Goal: Task Accomplishment & Management: Use online tool/utility

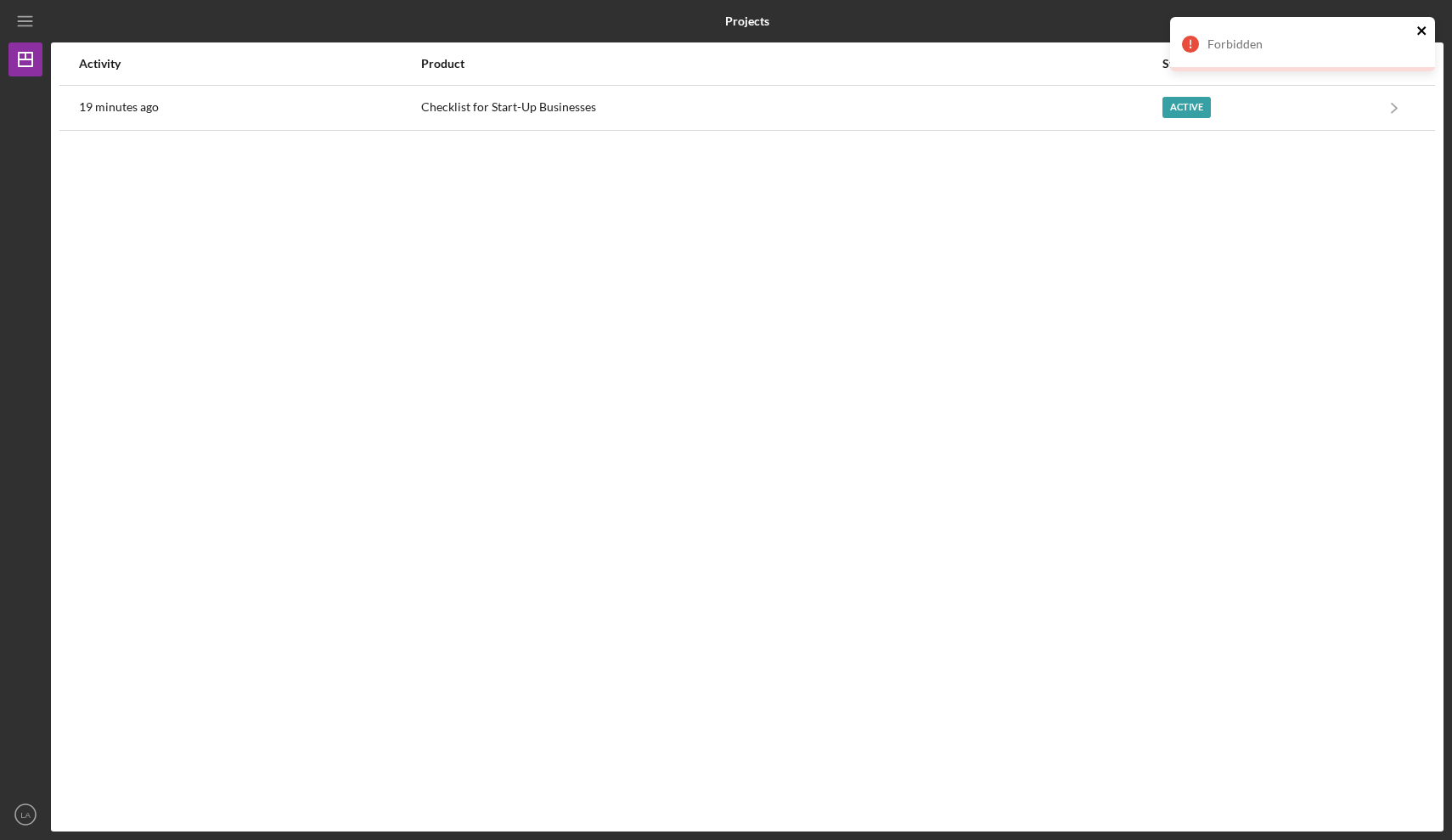
click at [1422, 32] on icon "close" at bounding box center [1422, 30] width 12 height 14
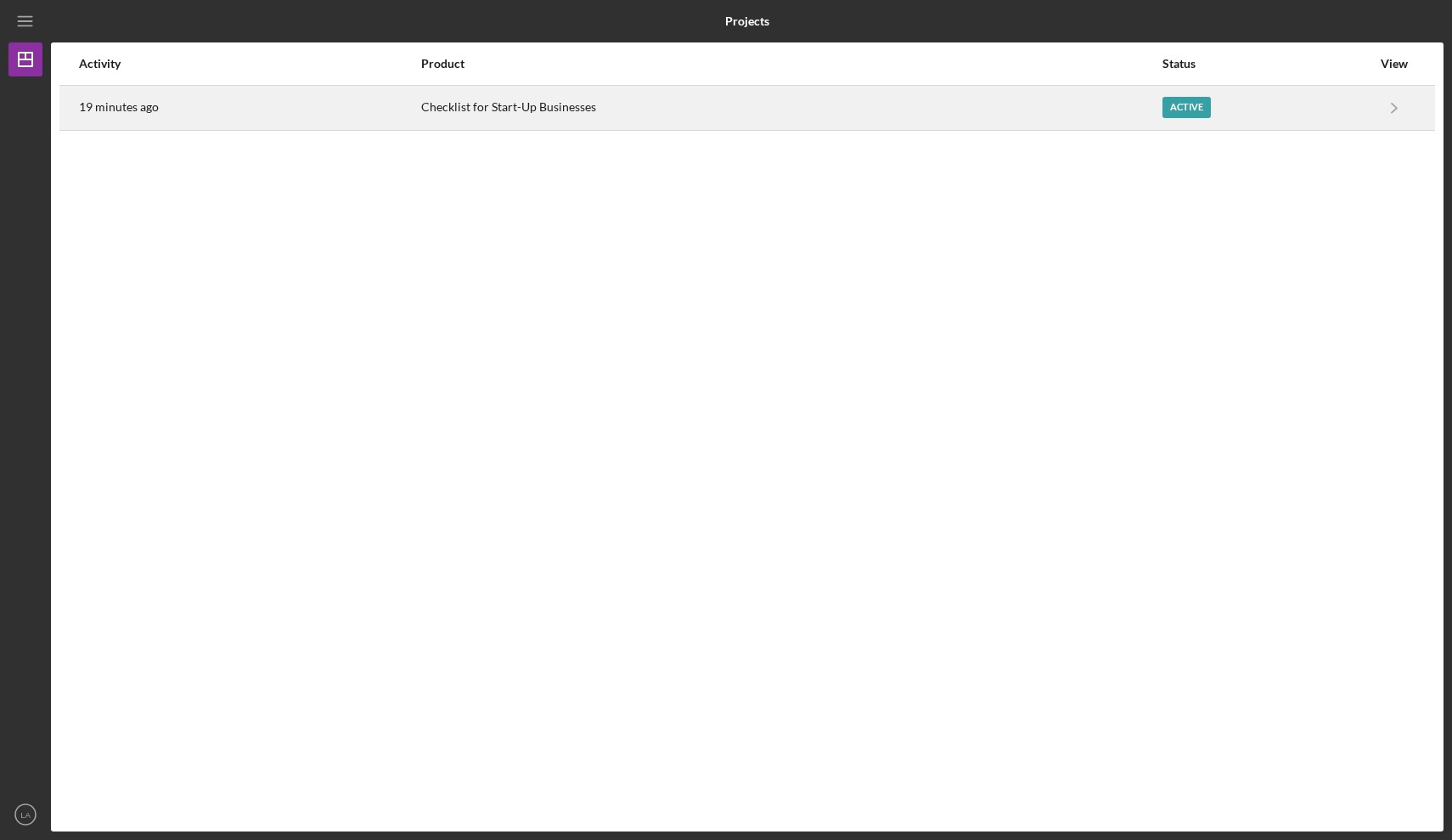
click at [1196, 113] on div "Active" at bounding box center [1188, 107] width 49 height 22
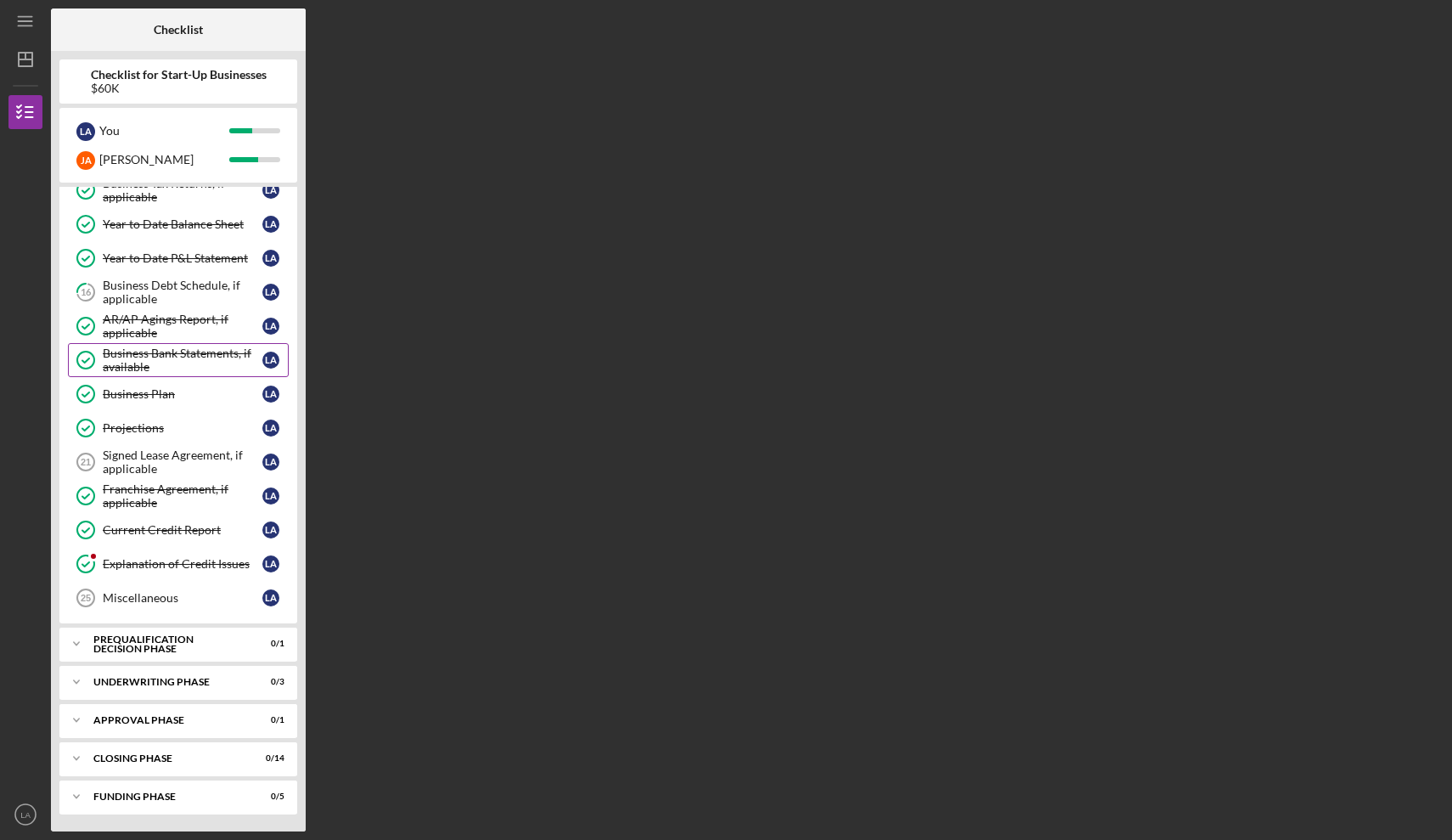
scroll to position [456, 0]
click at [173, 294] on div "Business Debt Schedule, if applicable" at bounding box center [182, 292] width 160 height 27
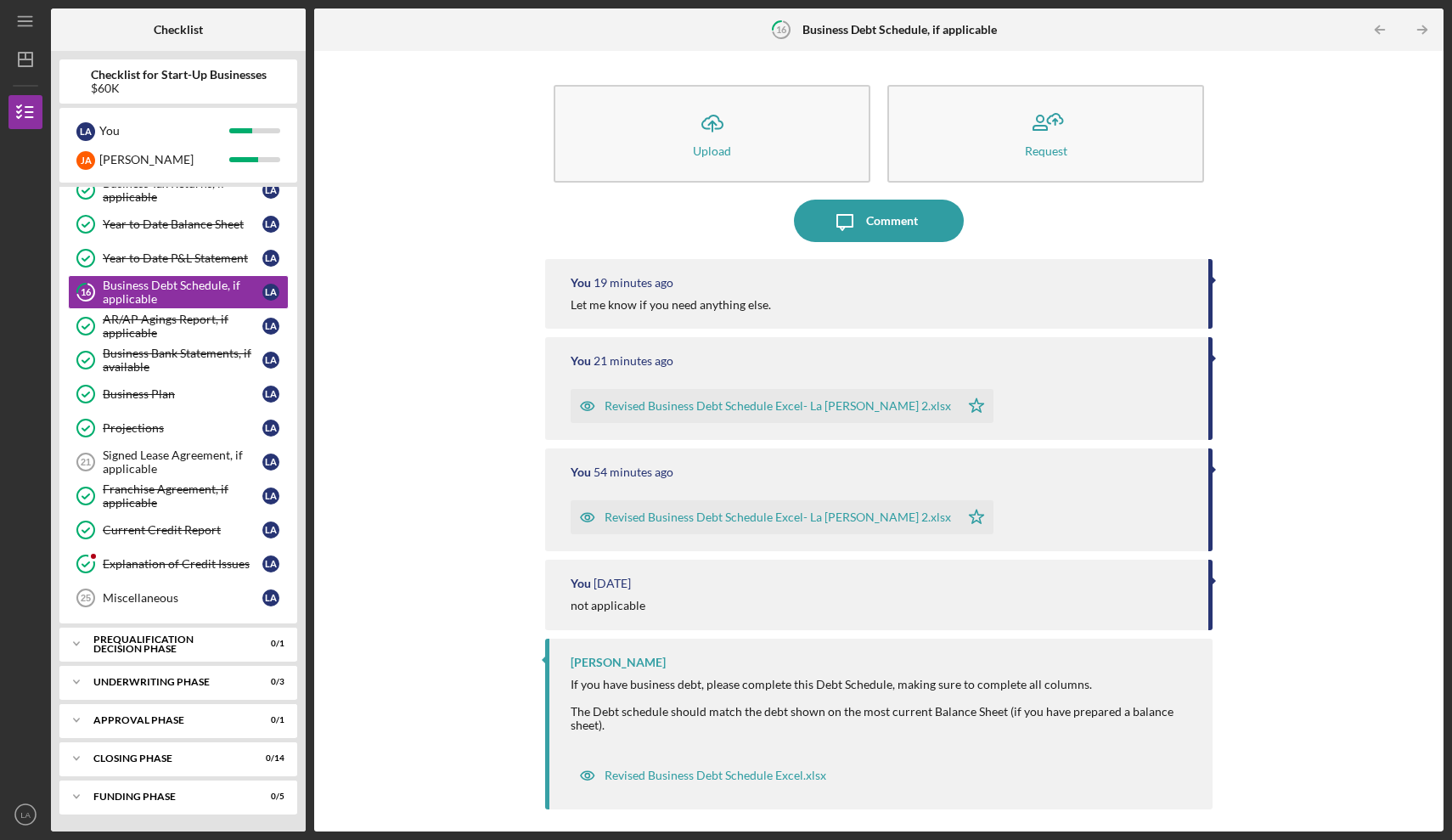
click at [732, 408] on div "Revised Business Debt Schedule Excel- La [PERSON_NAME] 2.xlsx" at bounding box center [778, 405] width 347 height 14
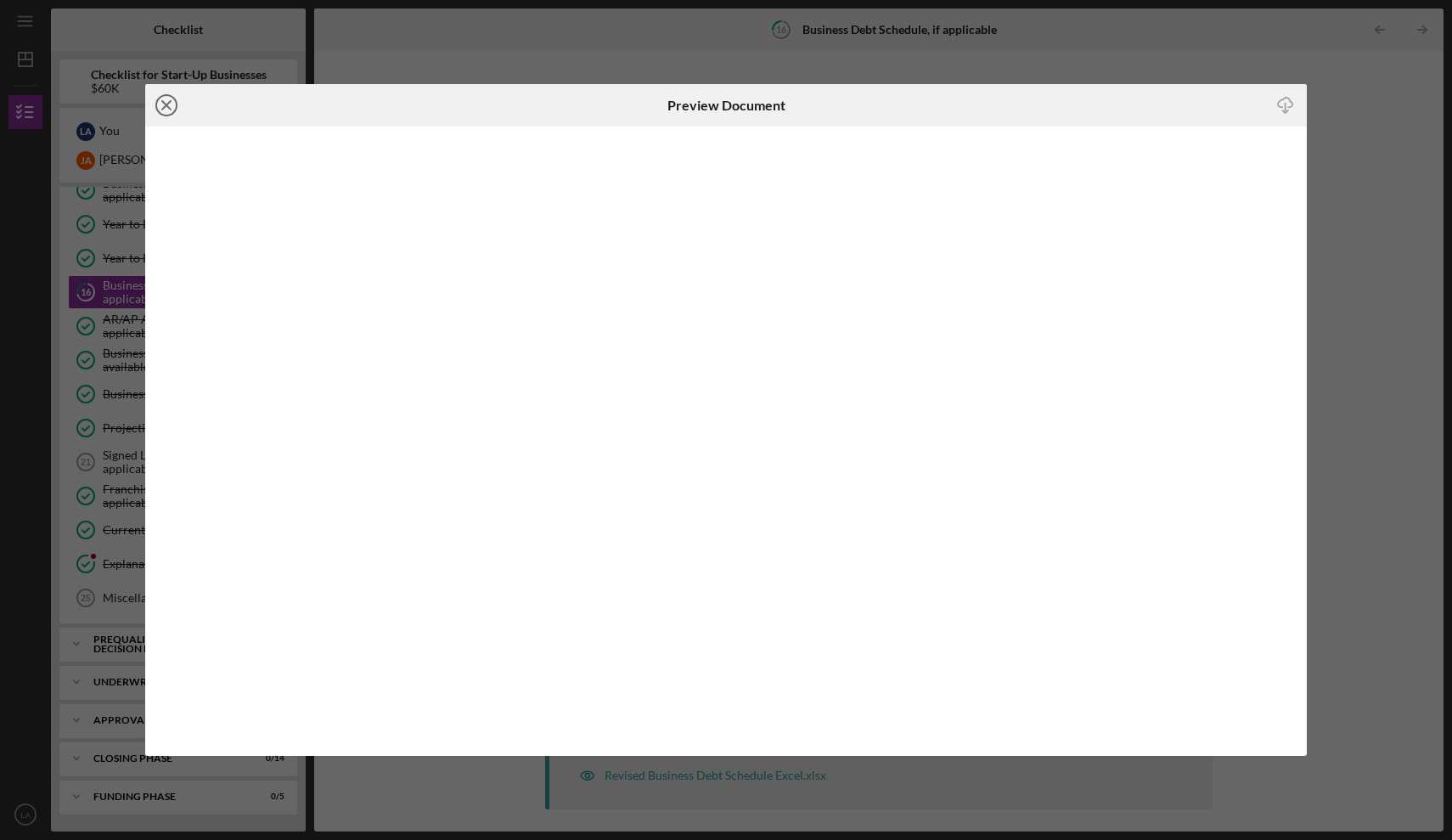
click at [170, 106] on icon "Icon/Close" at bounding box center [166, 105] width 42 height 42
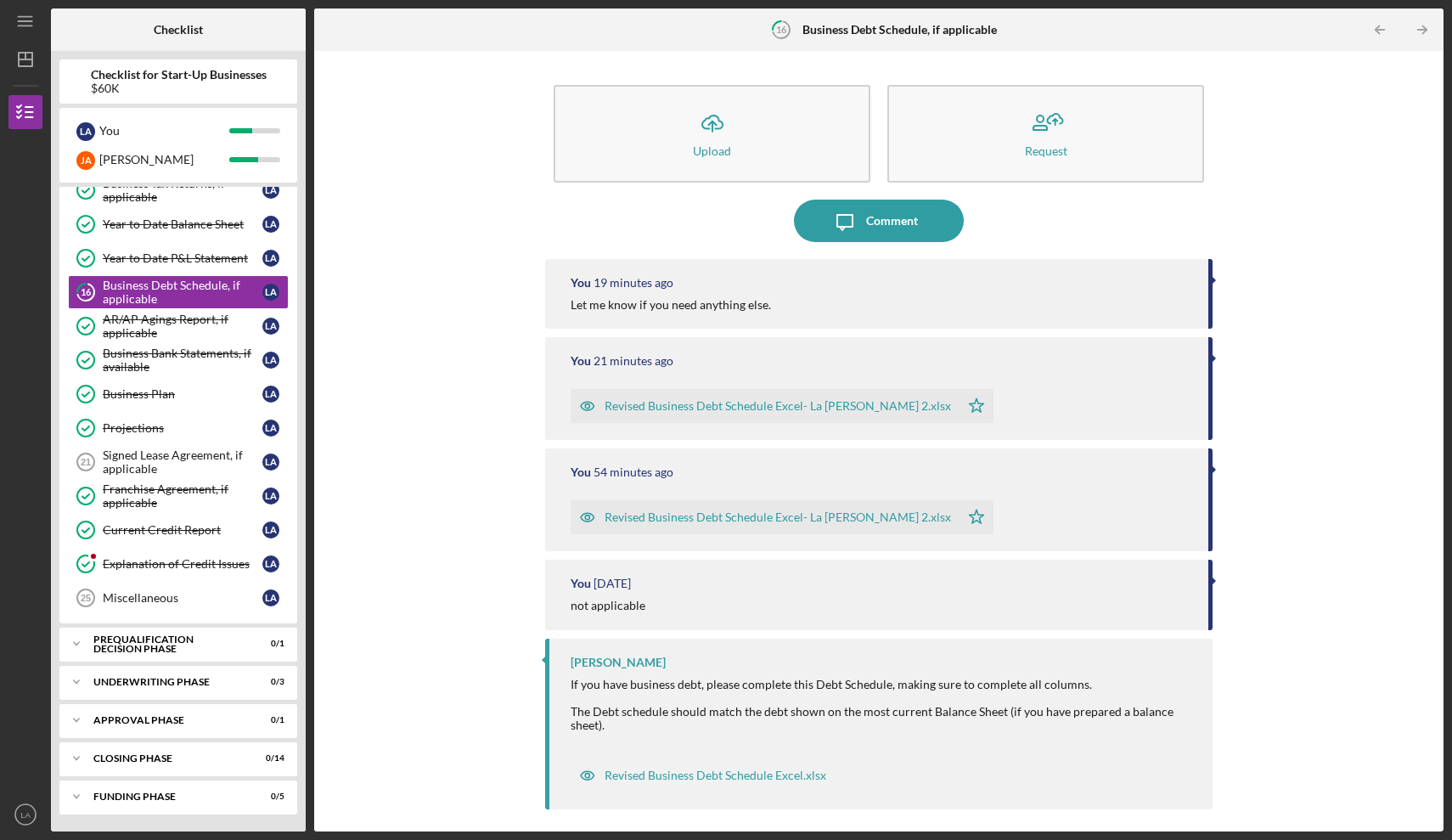
click at [698, 513] on div "Revised Business Debt Schedule Excel- La [PERSON_NAME] 2.xlsx" at bounding box center [778, 517] width 347 height 14
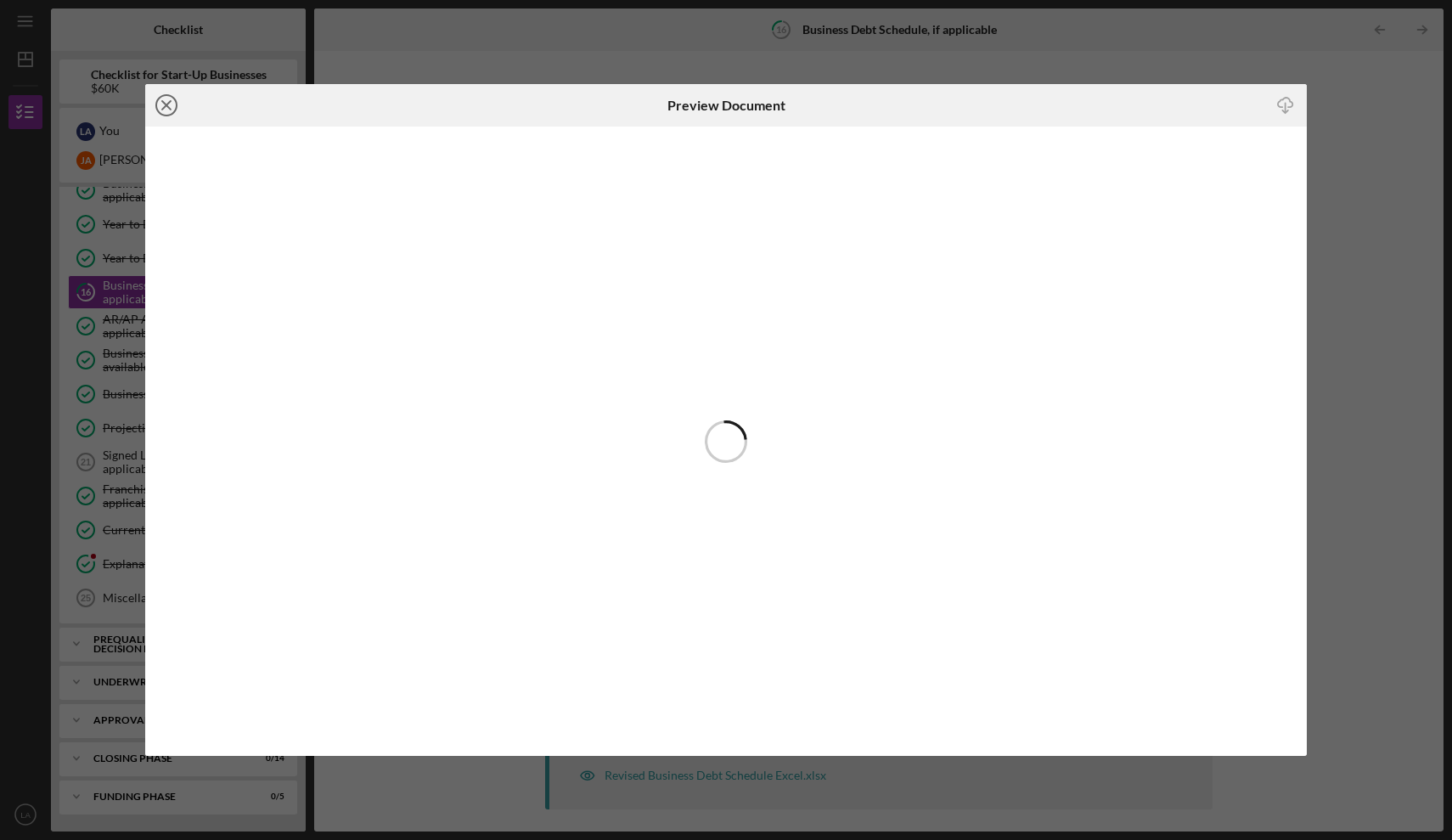
click at [168, 102] on icon "Icon/Close" at bounding box center [166, 105] width 42 height 42
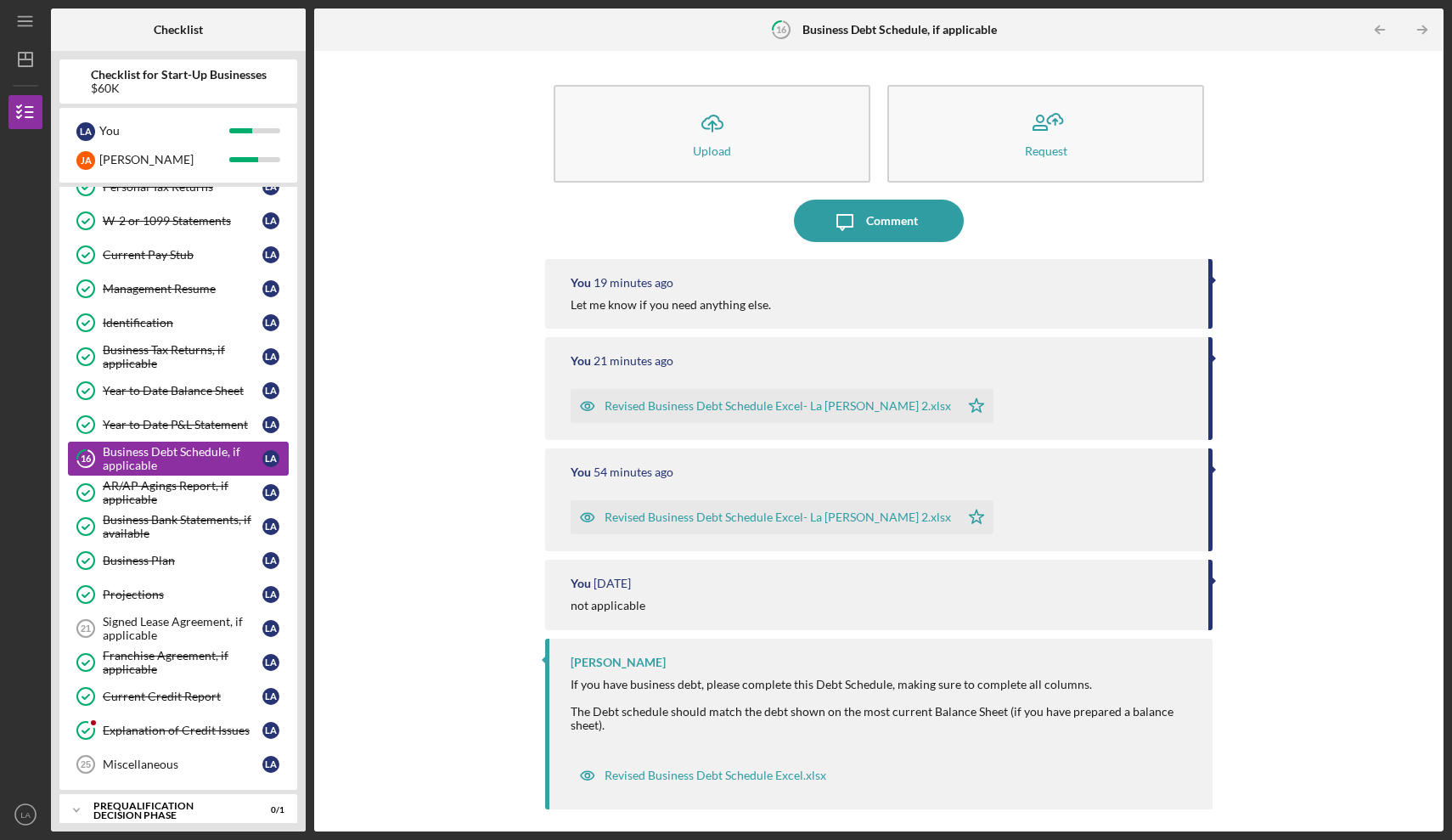
scroll to position [265, 0]
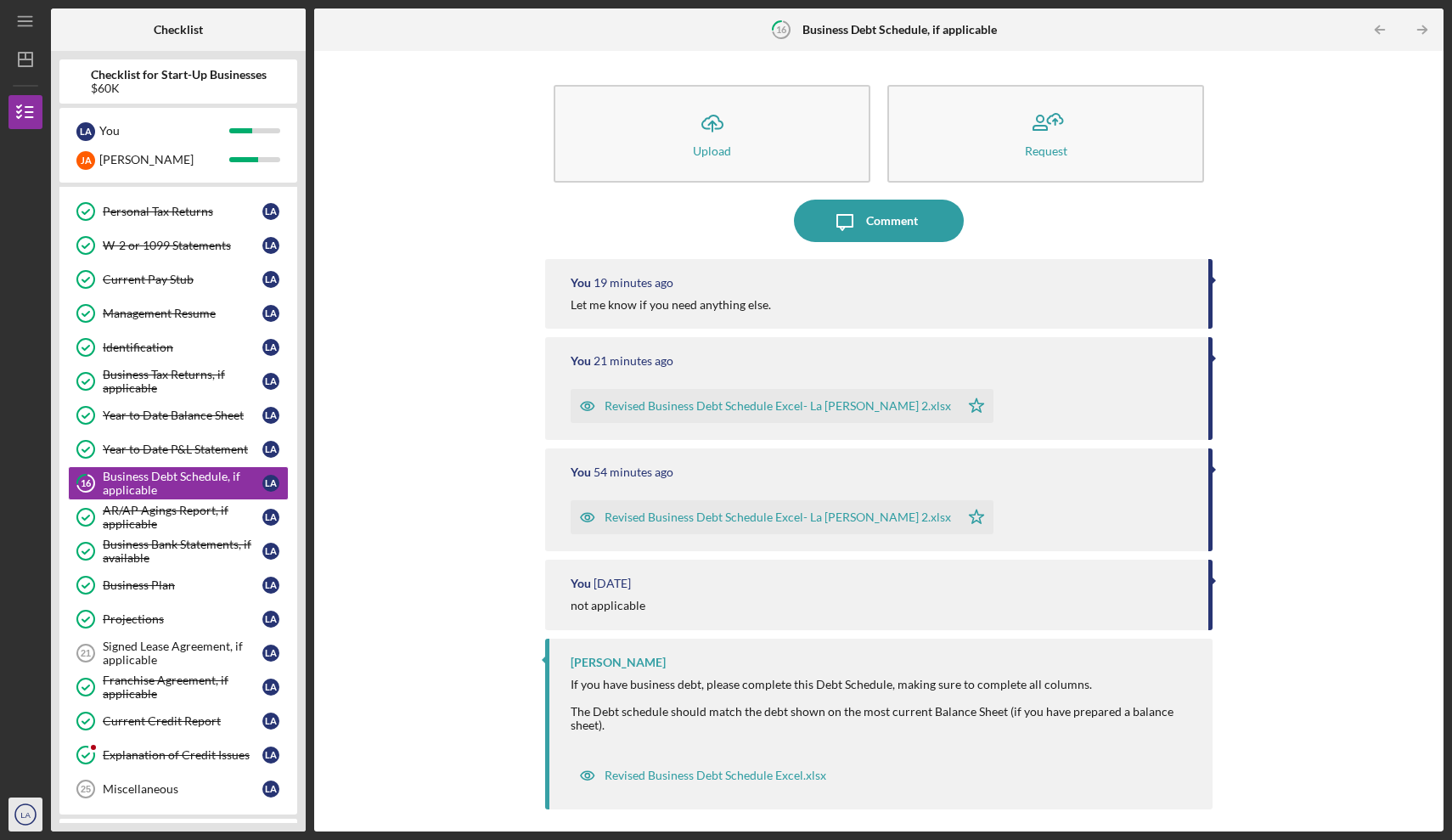
click at [25, 812] on text "LA" at bounding box center [25, 815] width 10 height 9
click at [59, 776] on link "Logout" at bounding box center [102, 774] width 187 height 35
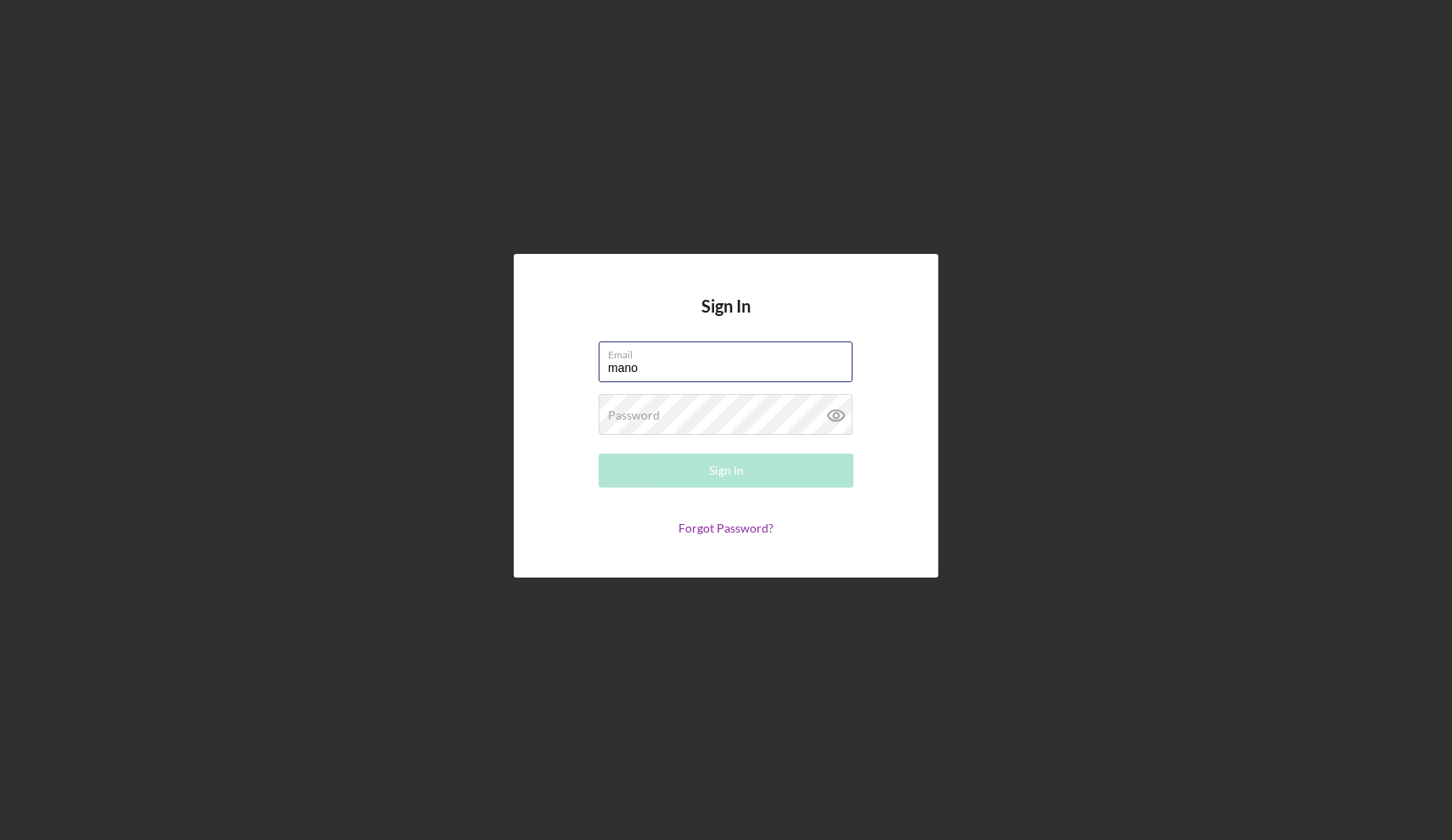
type input "[EMAIL_ADDRESS][DOMAIN_NAME]"
click at [703, 465] on button "Sign In" at bounding box center [726, 471] width 254 height 34
